Goal: Navigation & Orientation: Find specific page/section

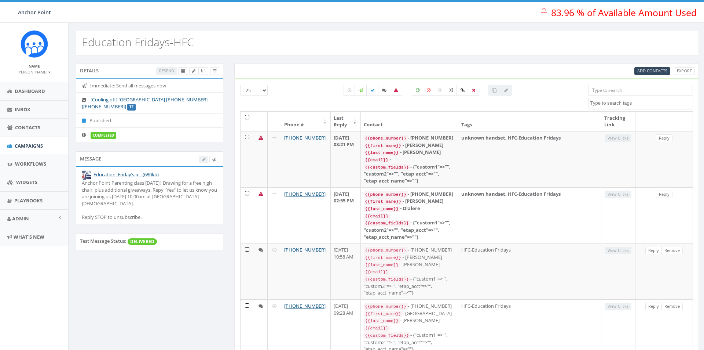
select select
click at [27, 146] on span "Campaigns" at bounding box center [29, 145] width 28 height 7
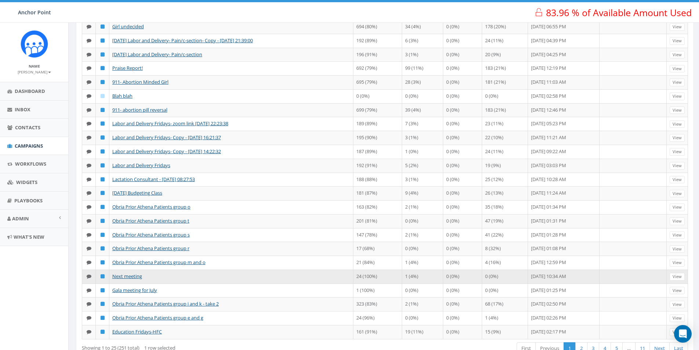
scroll to position [144, 0]
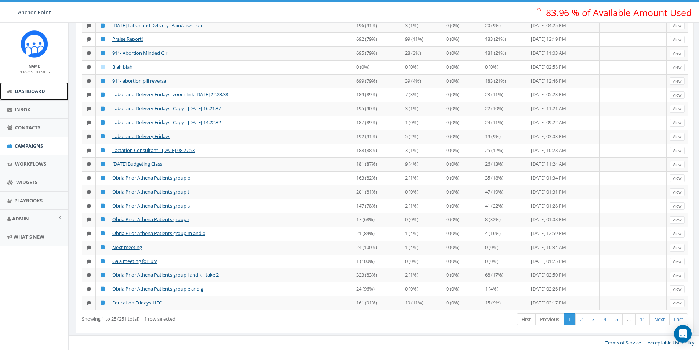
click at [33, 91] on span "Dashboard" at bounding box center [30, 91] width 30 height 7
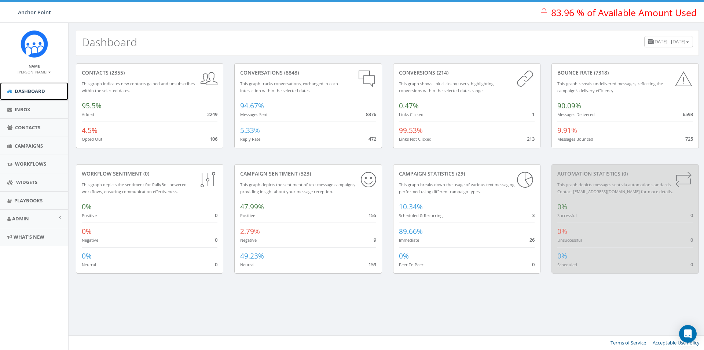
click at [24, 92] on span "Dashboard" at bounding box center [30, 91] width 30 height 7
